Goal: Transaction & Acquisition: Purchase product/service

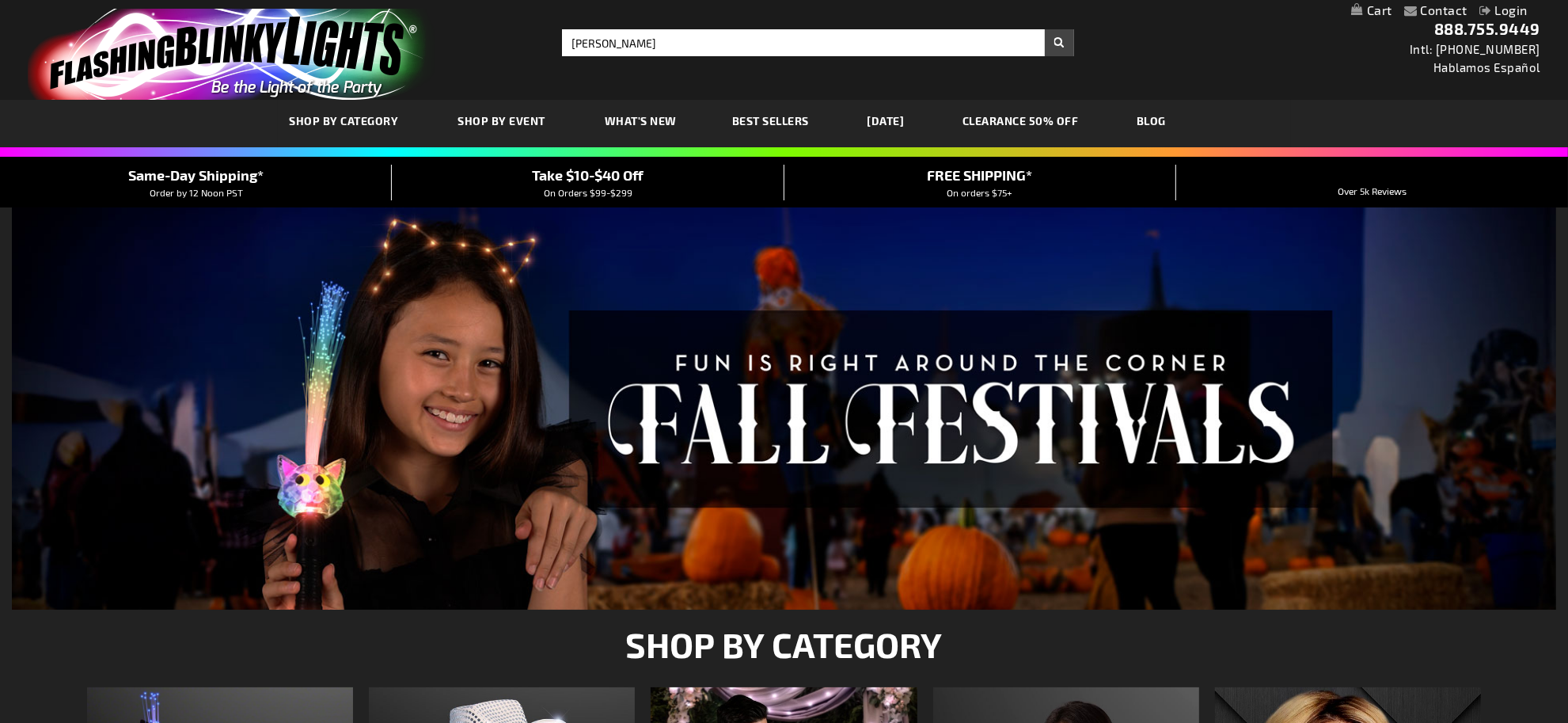
type input "[PERSON_NAME]"
click at [1058, 50] on button "Search" at bounding box center [1060, 43] width 29 height 27
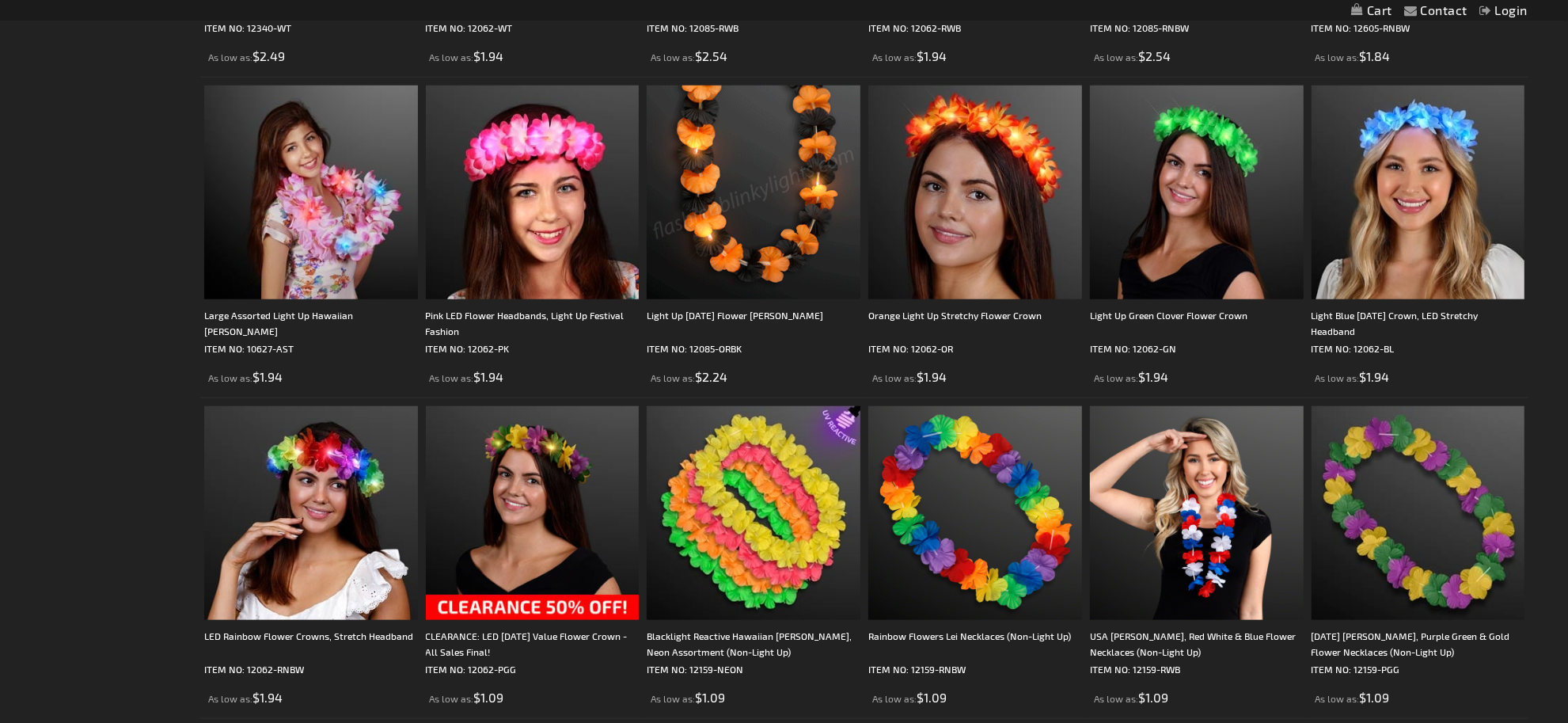
scroll to position [1585, 0]
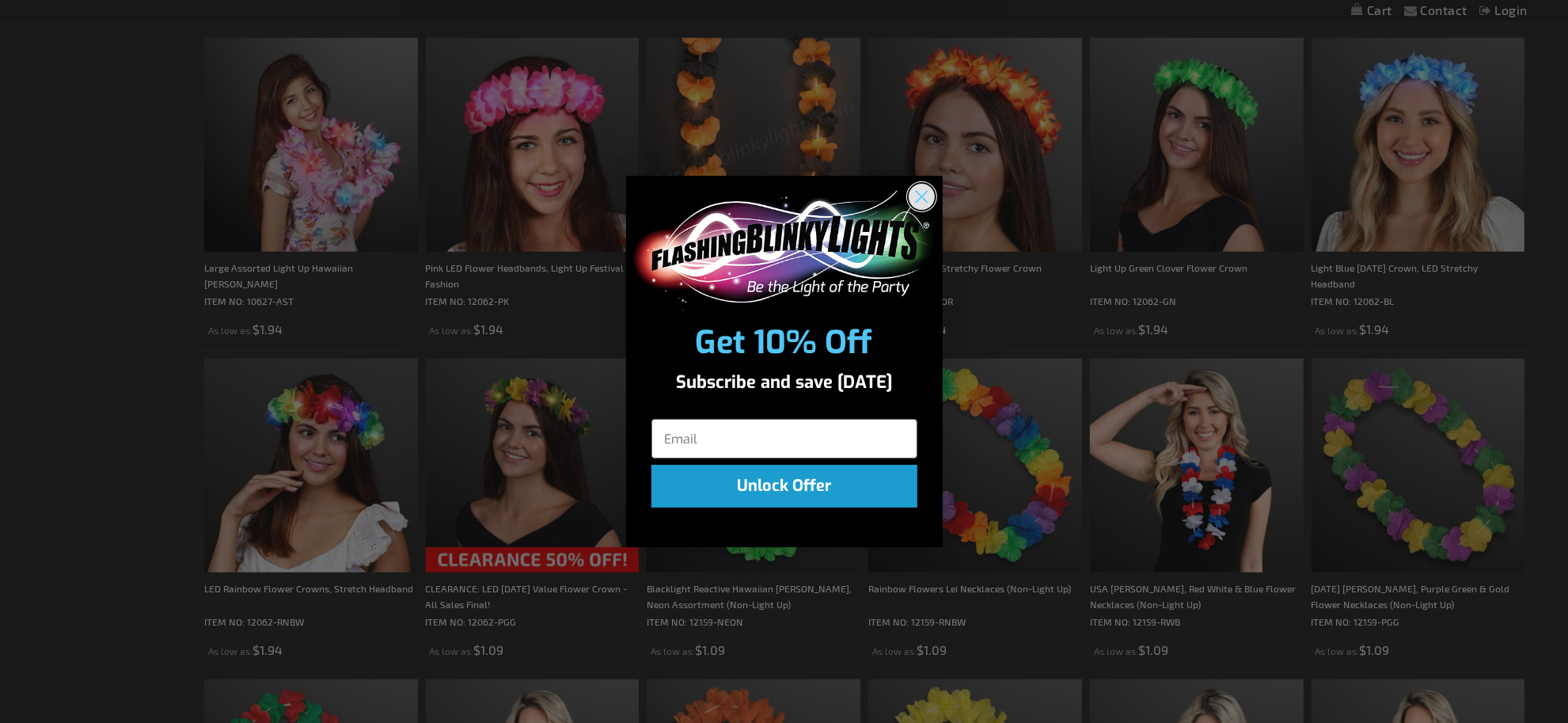
drag, startPoint x: 924, startPoint y: 202, endPoint x: 920, endPoint y: 219, distance: 17.5
click at [924, 202] on circle "Close dialog" at bounding box center [921, 197] width 26 height 26
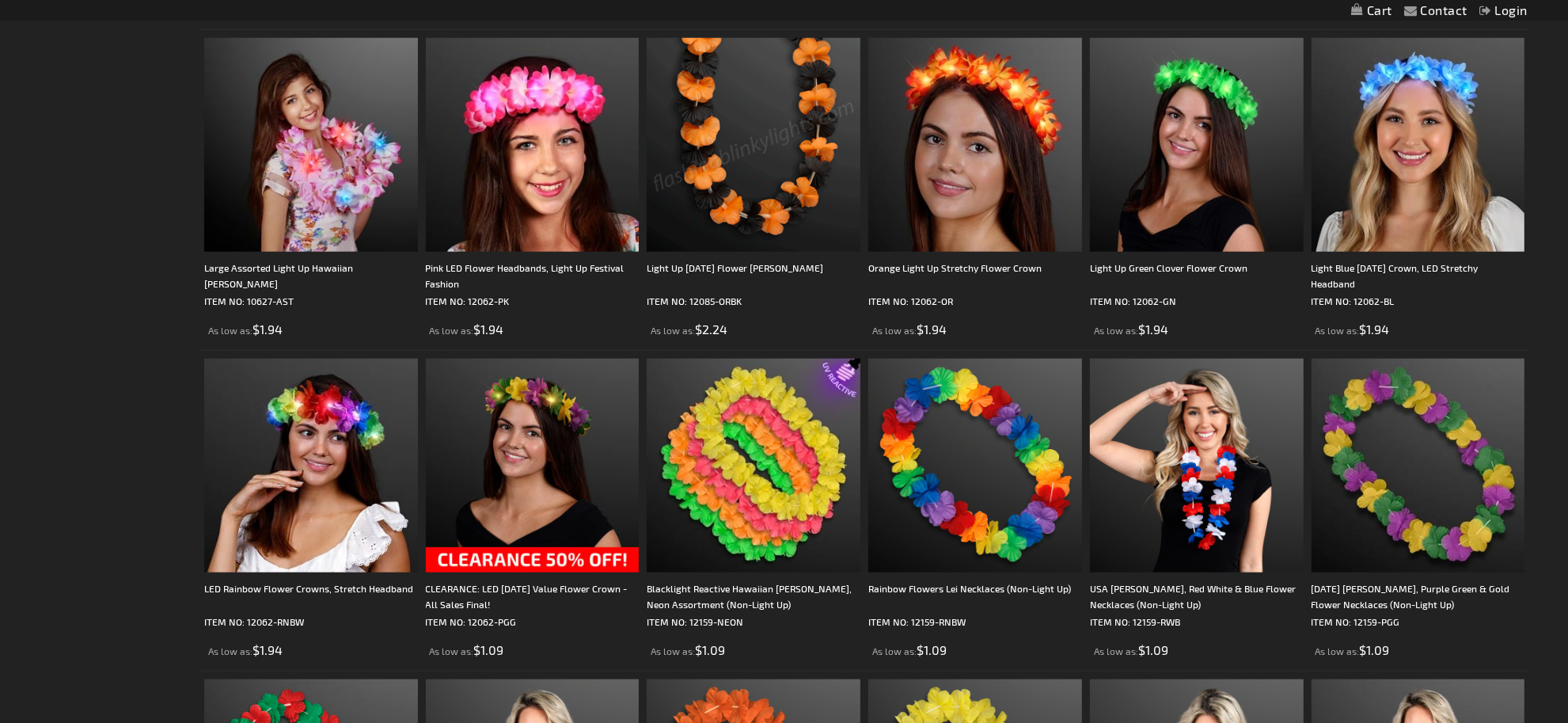
click at [913, 475] on img at bounding box center [975, 466] width 214 height 214
